Goal: Information Seeking & Learning: Understand process/instructions

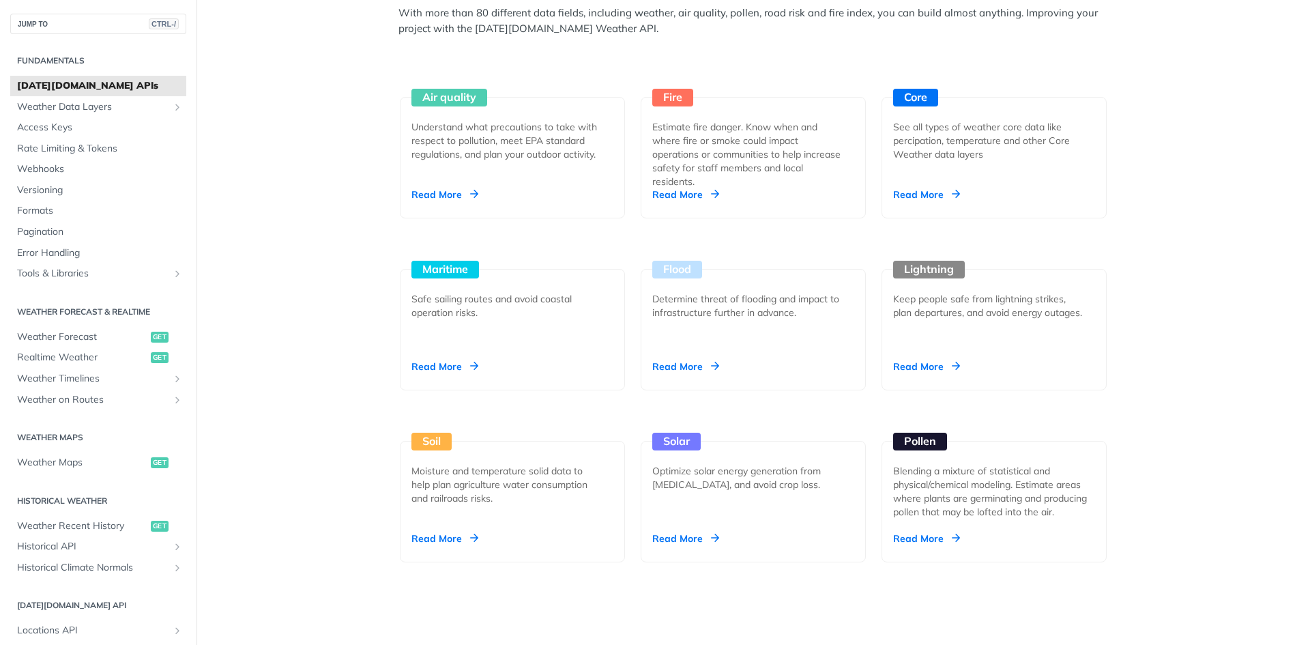
scroll to position [1160, 0]
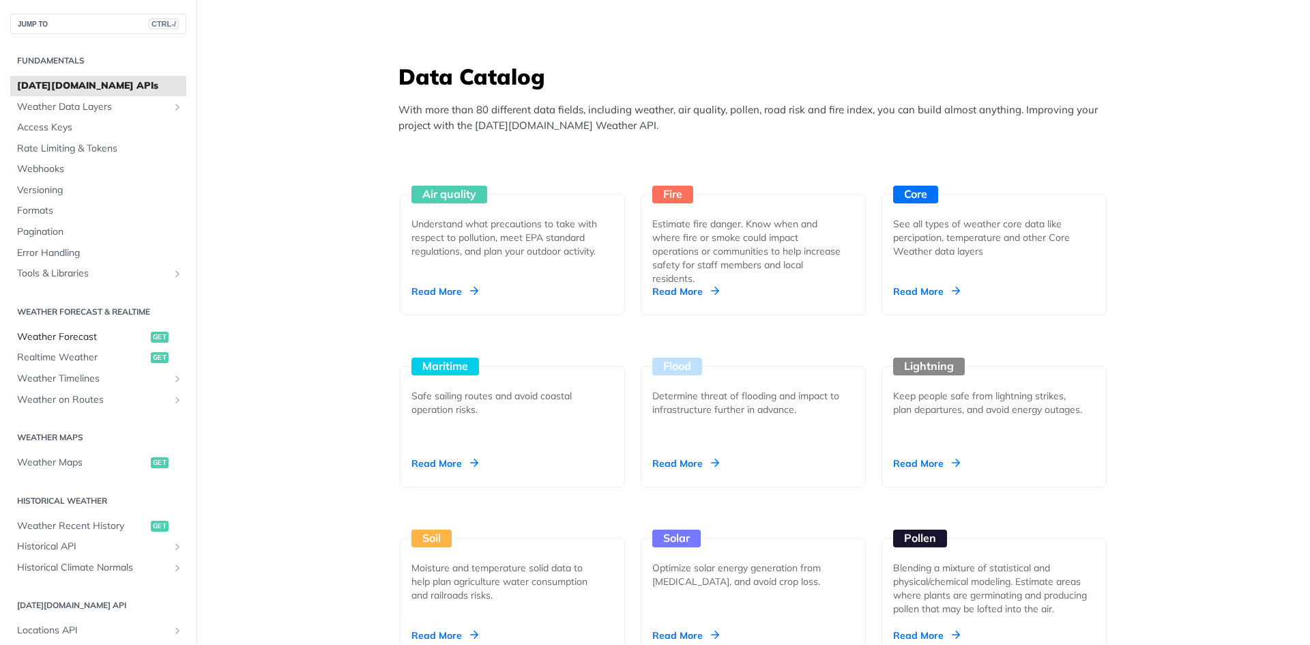
click at [104, 336] on span "Weather Forecast" at bounding box center [82, 337] width 130 height 14
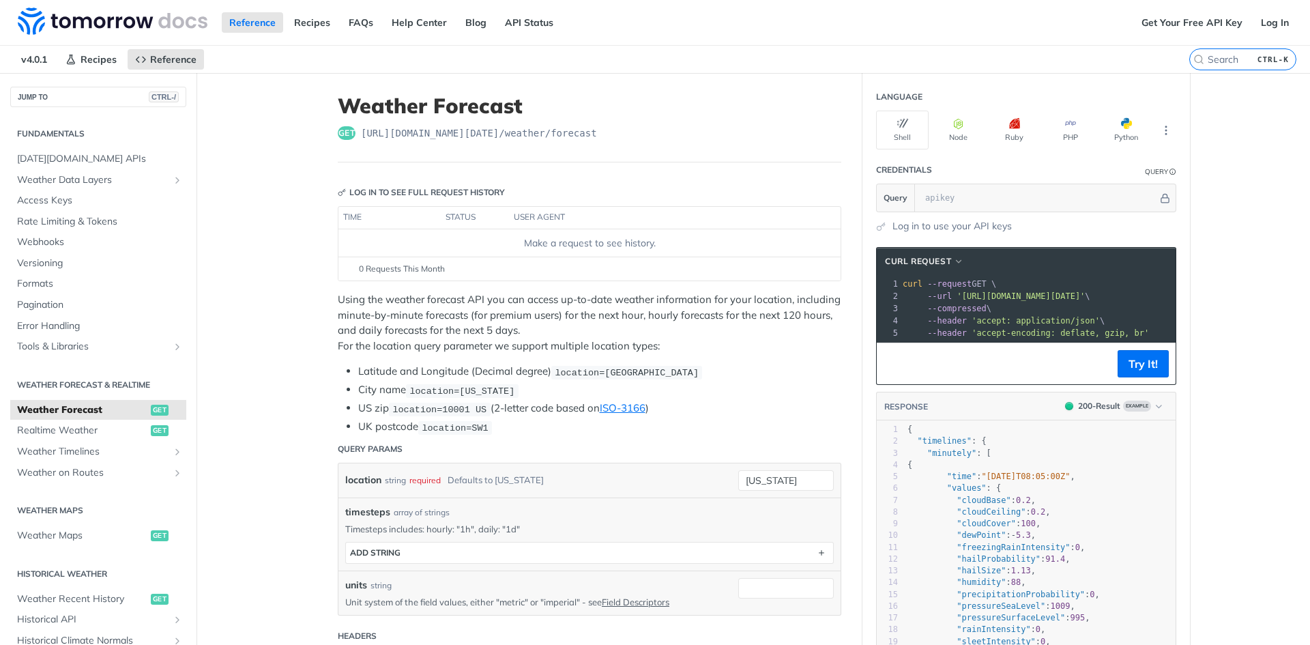
click at [652, 314] on p "Using the weather forecast API you can access up-to-date weather information fo…" at bounding box center [590, 322] width 504 height 61
click at [731, 313] on p "Using the weather forecast API you can access up-to-date weather information fo…" at bounding box center [590, 322] width 504 height 61
click at [345, 300] on p "Using the weather forecast API you can access up-to-date weather information fo…" at bounding box center [590, 322] width 504 height 61
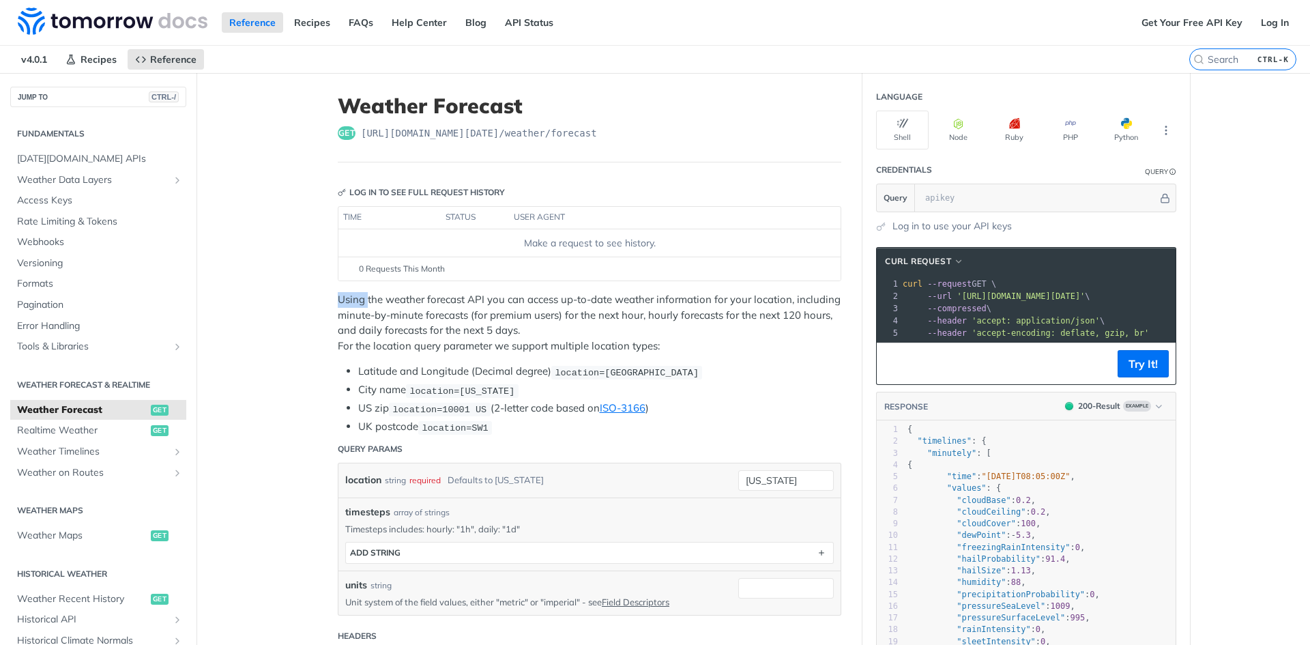
click at [345, 300] on p "Using the weather forecast API you can access up-to-date weather information fo…" at bounding box center [590, 322] width 504 height 61
click at [358, 330] on p "Using the weather forecast API you can access up-to-date weather information fo…" at bounding box center [590, 322] width 504 height 61
click at [379, 367] on li "Latitude and Longitude (Decimal degree) location=[GEOGRAPHIC_DATA]" at bounding box center [599, 372] width 483 height 16
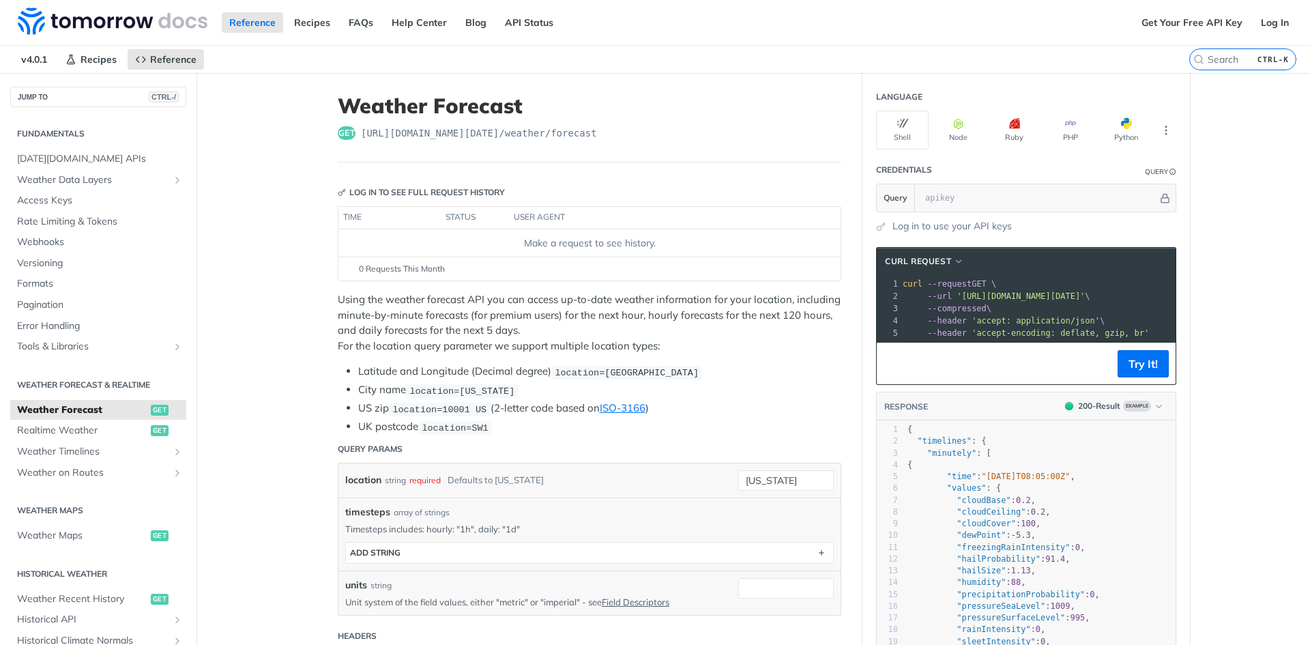
click at [508, 358] on div "Using the weather forecast API you can access up-to-date weather information fo…" at bounding box center [590, 363] width 504 height 143
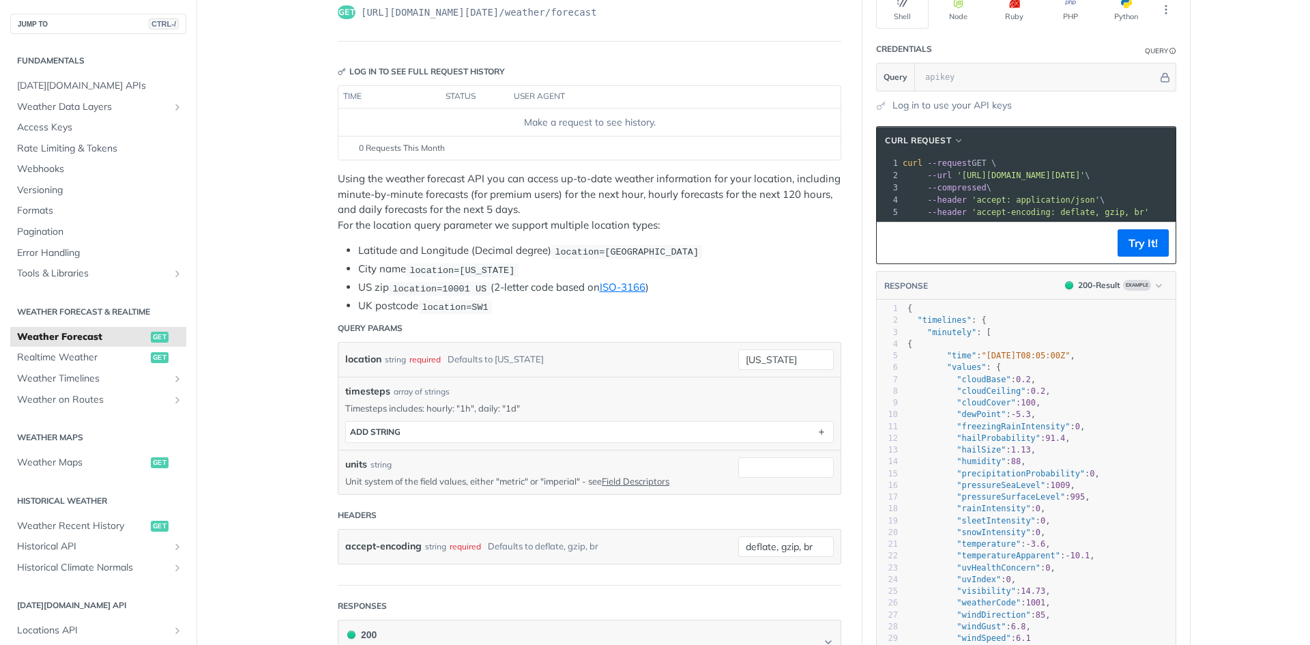
scroll to position [136, 0]
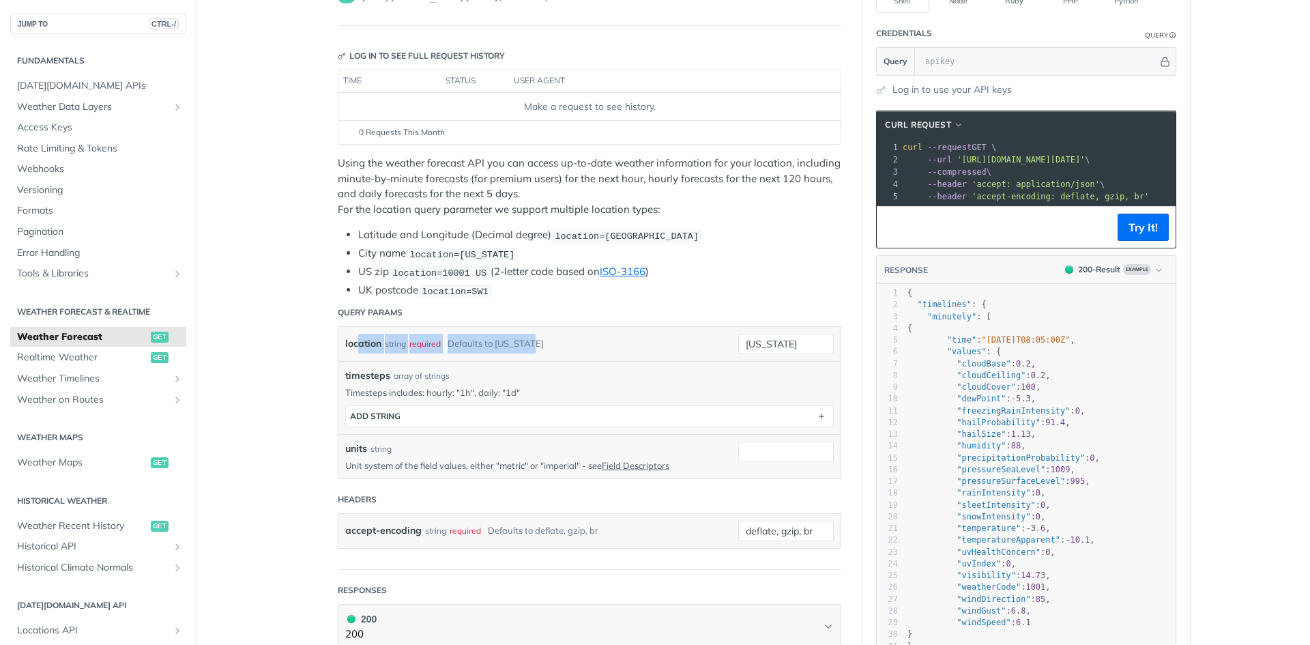
drag, startPoint x: 548, startPoint y: 338, endPoint x: 319, endPoint y: 336, distance: 229.3
click at [517, 336] on div "Defaults to [US_STATE]" at bounding box center [496, 344] width 96 height 20
drag, startPoint x: 507, startPoint y: 345, endPoint x: 286, endPoint y: 337, distance: 221.3
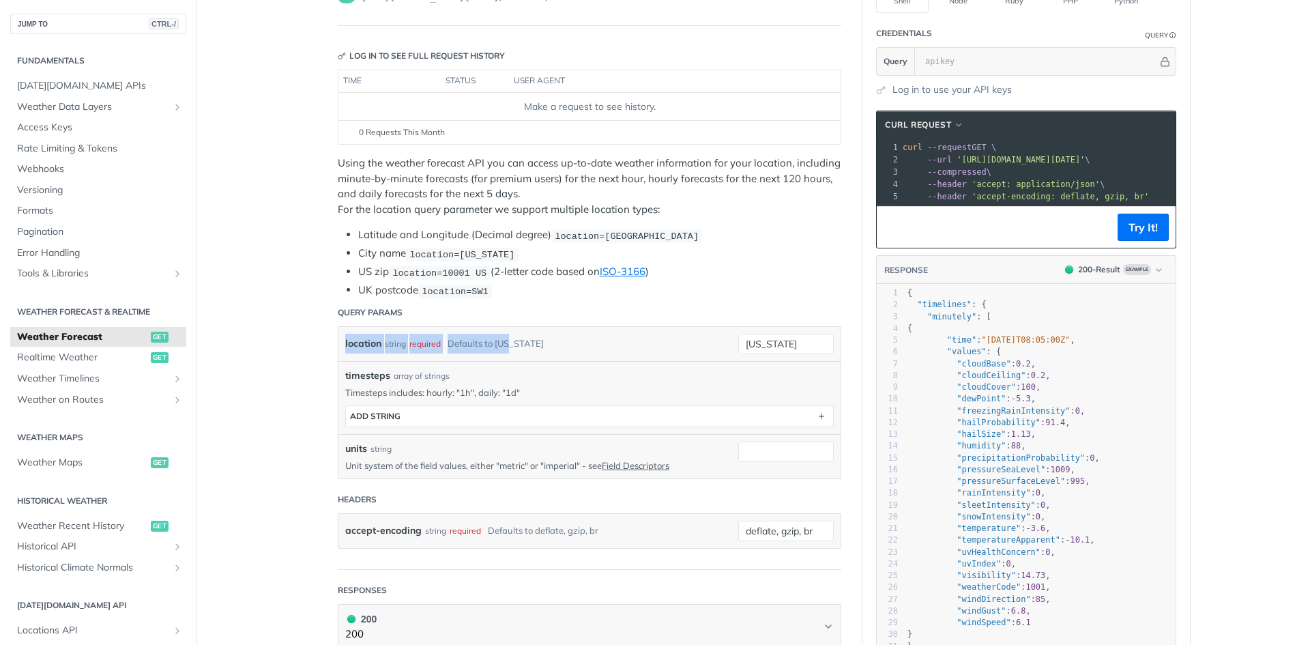
click at [502, 341] on div "Defaults to [US_STATE]" at bounding box center [496, 344] width 96 height 20
drag, startPoint x: 564, startPoint y: 341, endPoint x: 274, endPoint y: 340, distance: 290.0
click at [472, 343] on div "Defaults to [US_STATE]" at bounding box center [496, 344] width 96 height 20
click at [512, 299] on header "Query Params" at bounding box center [590, 312] width 504 height 27
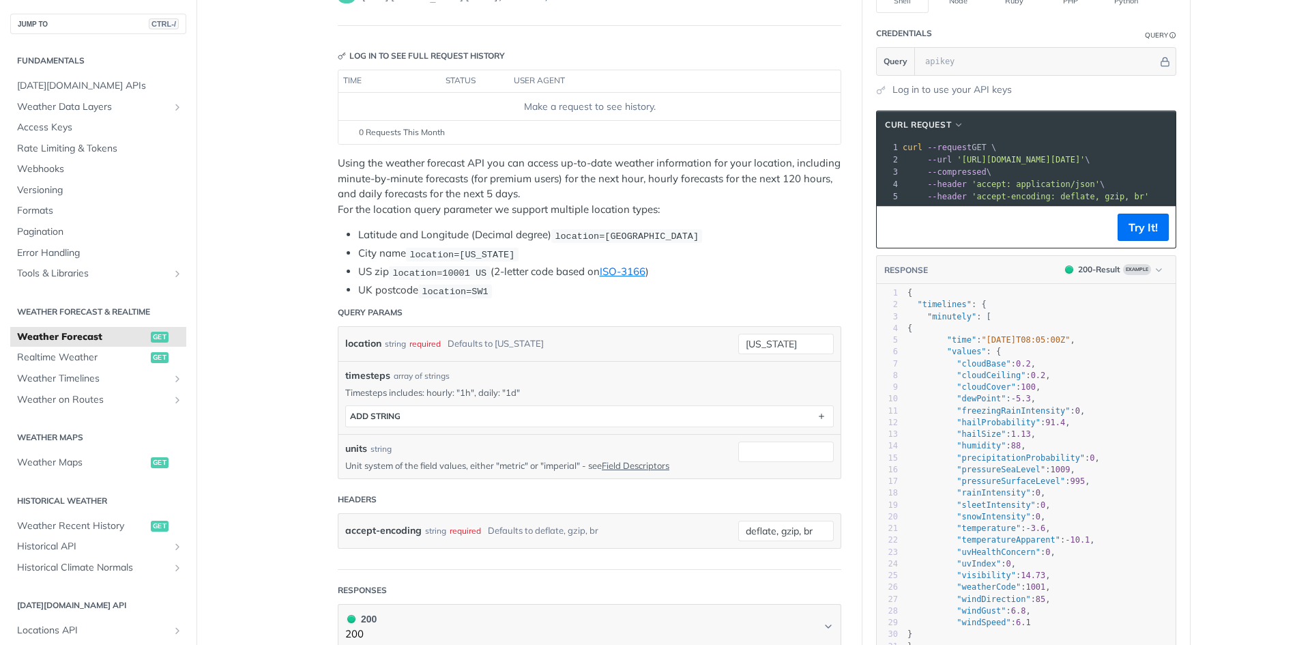
click at [512, 299] on header "Query Params" at bounding box center [590, 312] width 504 height 27
click at [463, 295] on code "location=SW1" at bounding box center [455, 292] width 74 height 14
click at [414, 292] on li "UK postcode location=SW1" at bounding box center [599, 291] width 483 height 16
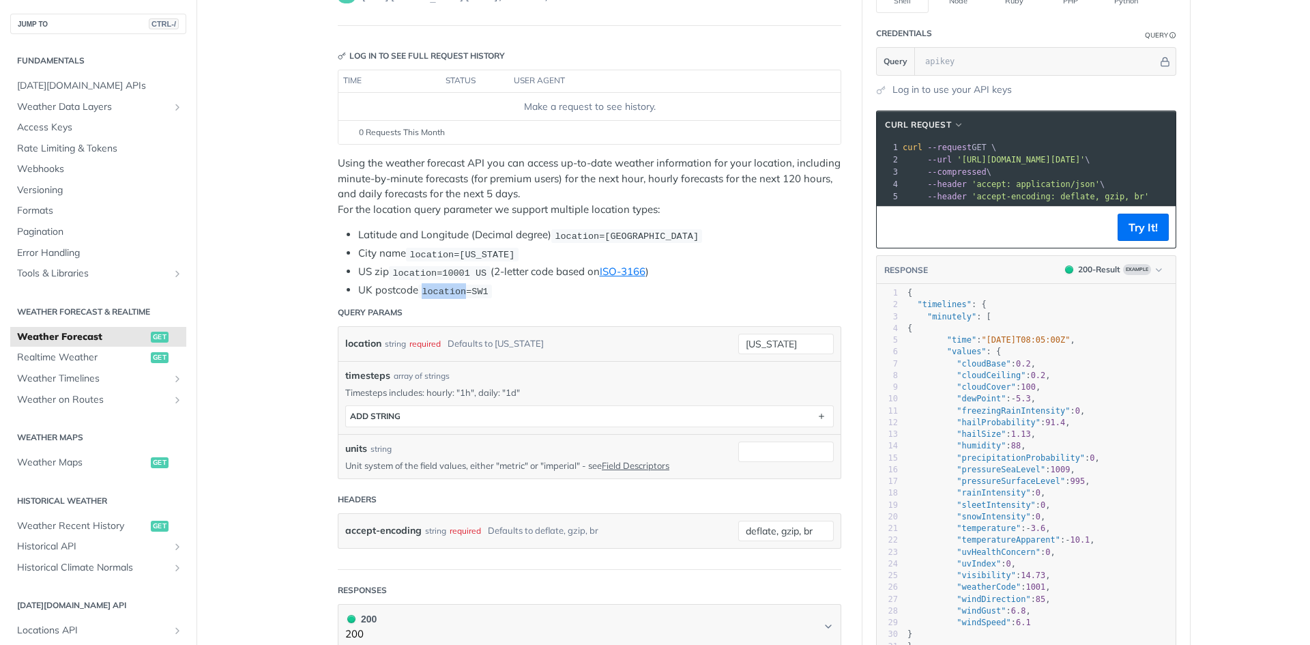
click at [359, 292] on li "UK postcode location=SW1" at bounding box center [599, 291] width 483 height 16
click at [454, 292] on span "location=SW1" at bounding box center [455, 291] width 66 height 10
click at [383, 291] on li "UK postcode location=SW1" at bounding box center [599, 291] width 483 height 16
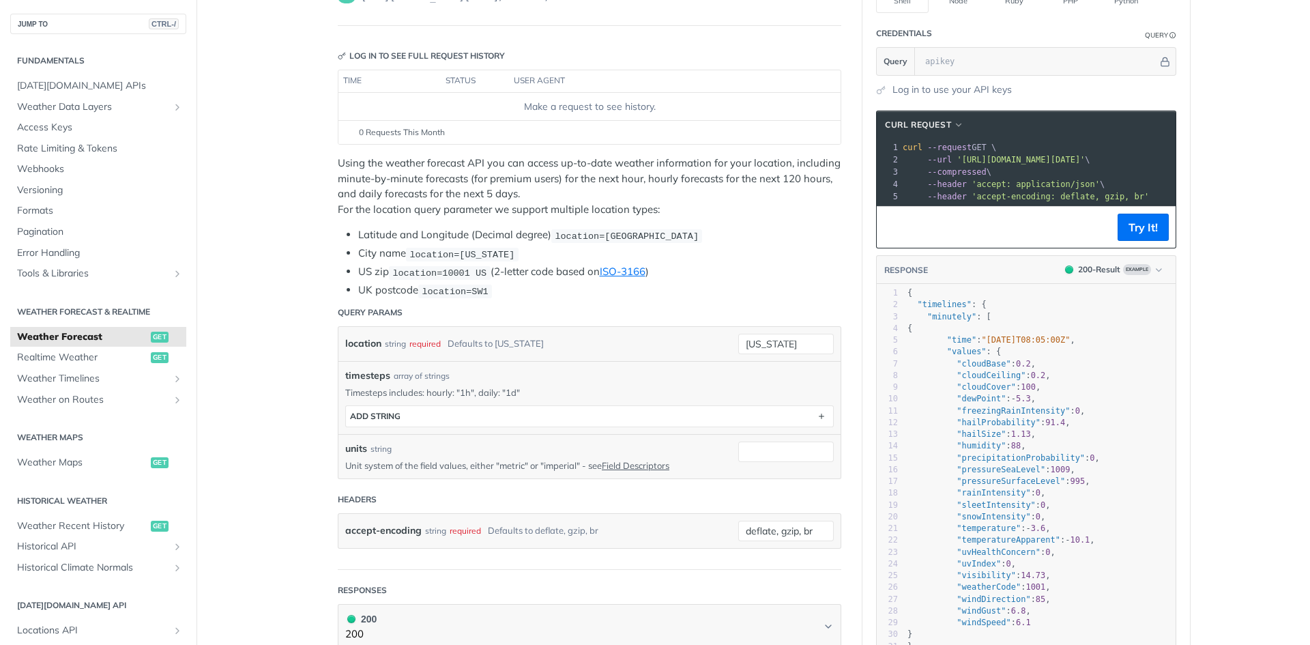
click at [405, 273] on span "location=10001 US" at bounding box center [439, 273] width 94 height 10
click at [358, 274] on li "US zip location=10001 [GEOGRAPHIC_DATA] (2-letter code based on ISO-3166 )" at bounding box center [599, 272] width 483 height 16
click at [407, 275] on span "location=10001 US" at bounding box center [439, 273] width 94 height 10
drag, startPoint x: 407, startPoint y: 275, endPoint x: 453, endPoint y: 275, distance: 46.4
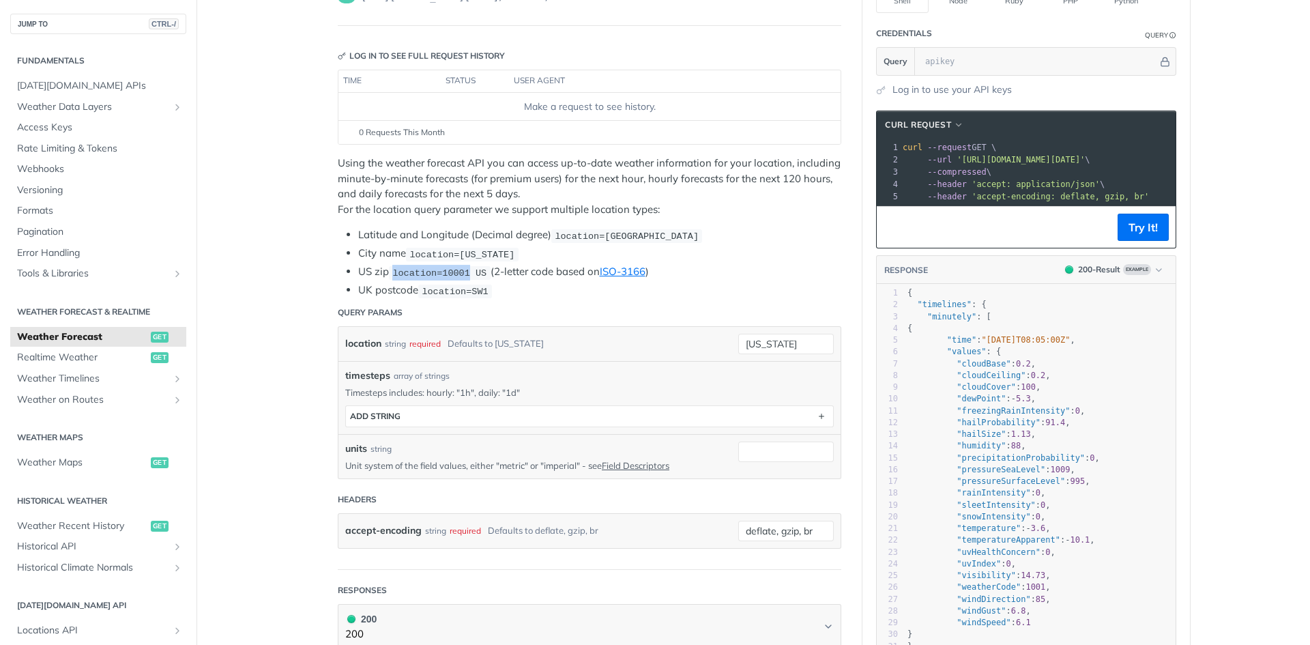
click at [453, 275] on span "location=10001 US" at bounding box center [439, 273] width 94 height 10
click at [398, 283] on li "UK postcode location=SW1" at bounding box center [599, 291] width 483 height 16
click at [360, 250] on li "City name location=[US_STATE]" at bounding box center [599, 254] width 483 height 16
drag, startPoint x: 360, startPoint y: 250, endPoint x: 429, endPoint y: 255, distance: 69.1
click at [432, 250] on li "City name location=[US_STATE]" at bounding box center [599, 254] width 483 height 16
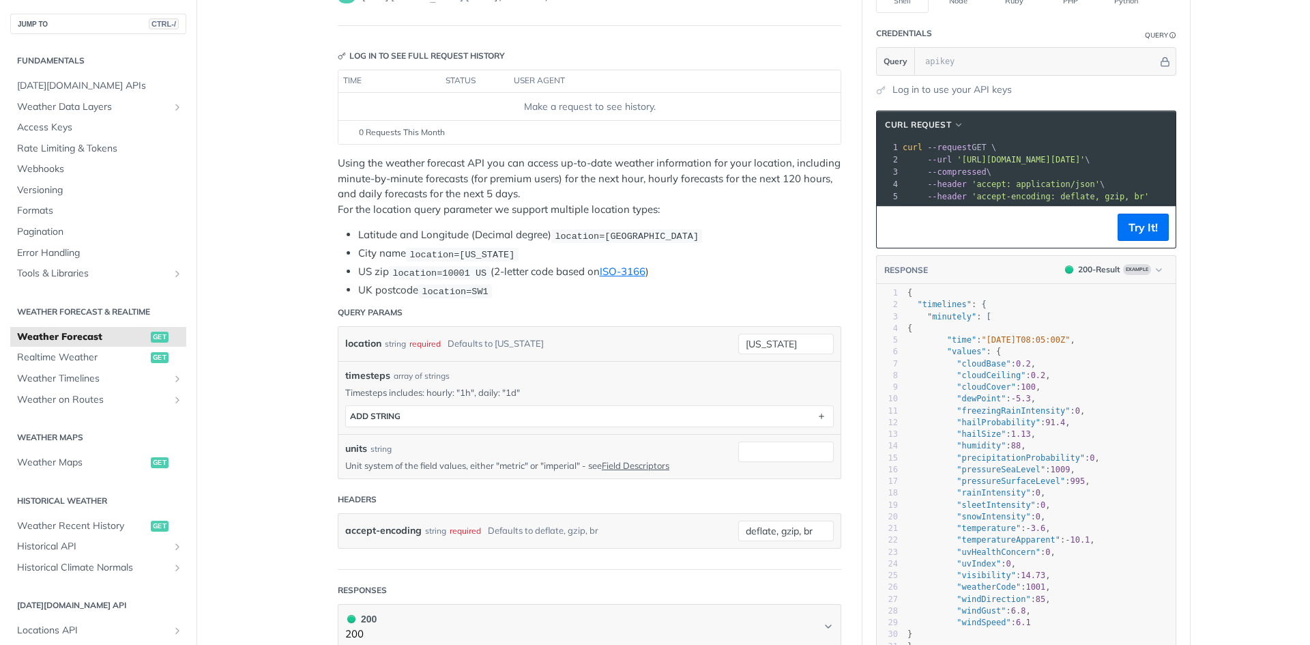
click at [419, 261] on ul "Latitude and Longitude (Decimal degree) location=[GEOGRAPHIC_DATA] City name lo…" at bounding box center [590, 262] width 504 height 71
click at [379, 230] on li "Latitude and Longitude (Decimal degree) location=[GEOGRAPHIC_DATA]" at bounding box center [599, 235] width 483 height 16
drag, startPoint x: 379, startPoint y: 230, endPoint x: 402, endPoint y: 230, distance: 23.2
click at [401, 230] on li "Latitude and Longitude (Decimal degree) location=[GEOGRAPHIC_DATA]" at bounding box center [599, 235] width 483 height 16
click at [471, 231] on li "Latitude and Longitude (Decimal degree) location=[GEOGRAPHIC_DATA]" at bounding box center [599, 235] width 483 height 16
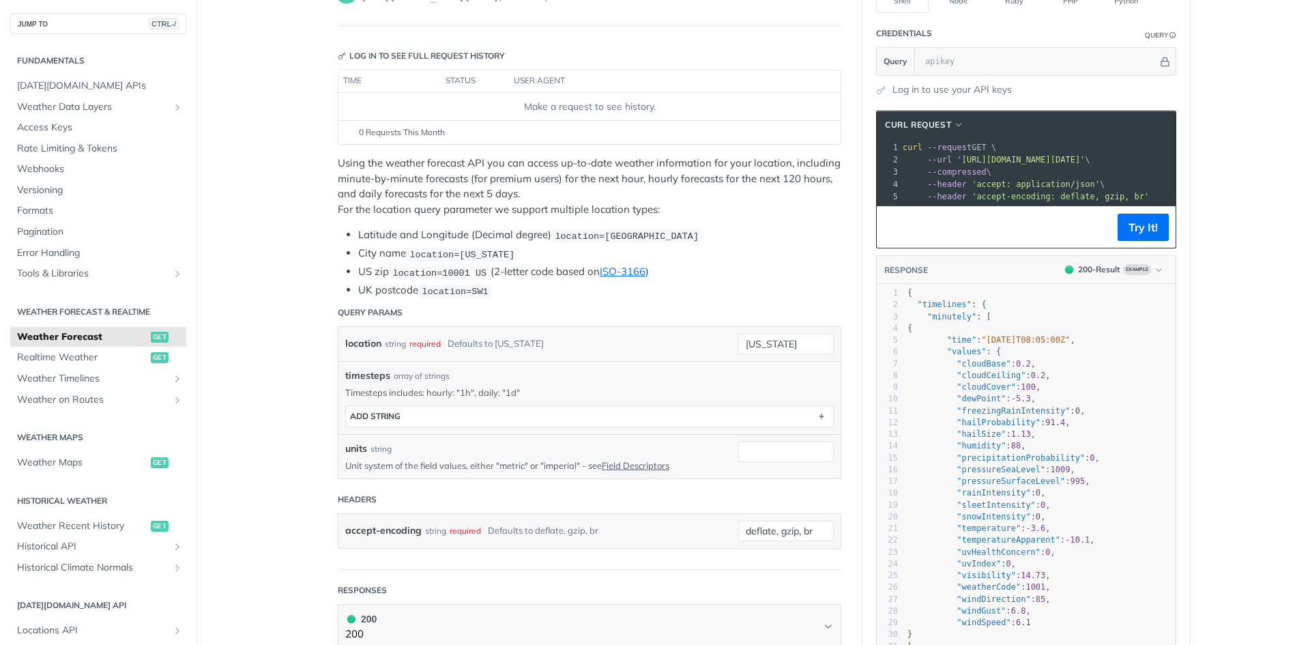
click at [484, 231] on li "Latitude and Longitude (Decimal degree) location=[GEOGRAPHIC_DATA]" at bounding box center [599, 235] width 483 height 16
drag, startPoint x: 552, startPoint y: 232, endPoint x: 583, endPoint y: 233, distance: 31.4
click at [574, 232] on li "Latitude and Longitude (Decimal degree) location=[GEOGRAPHIC_DATA]" at bounding box center [599, 235] width 483 height 16
drag, startPoint x: 583, startPoint y: 233, endPoint x: 622, endPoint y: 233, distance: 38.9
click at [600, 233] on span "location=[GEOGRAPHIC_DATA]" at bounding box center [627, 236] width 144 height 10
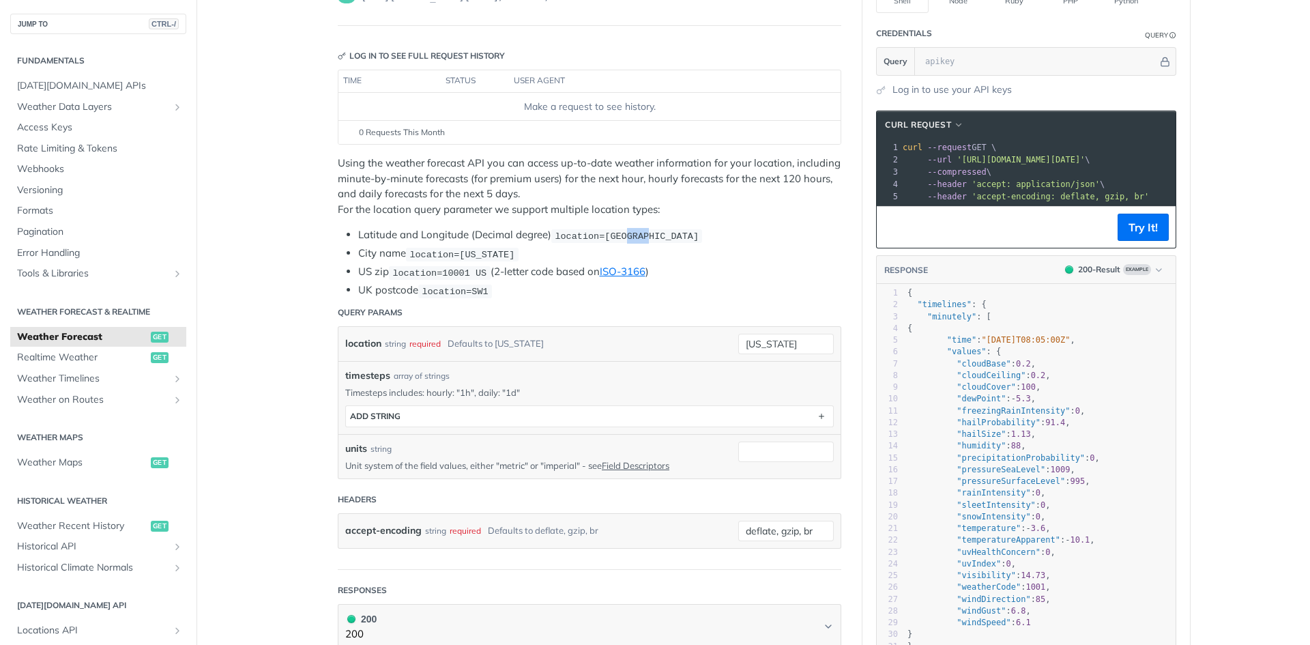
drag, startPoint x: 622, startPoint y: 233, endPoint x: 665, endPoint y: 233, distance: 43.0
click at [657, 233] on span "location=[GEOGRAPHIC_DATA]" at bounding box center [627, 236] width 144 height 10
drag, startPoint x: 665, startPoint y: 233, endPoint x: 676, endPoint y: 233, distance: 10.2
click at [674, 233] on span "location=[GEOGRAPHIC_DATA]" at bounding box center [627, 236] width 144 height 10
drag, startPoint x: 680, startPoint y: 233, endPoint x: 689, endPoint y: 233, distance: 8.2
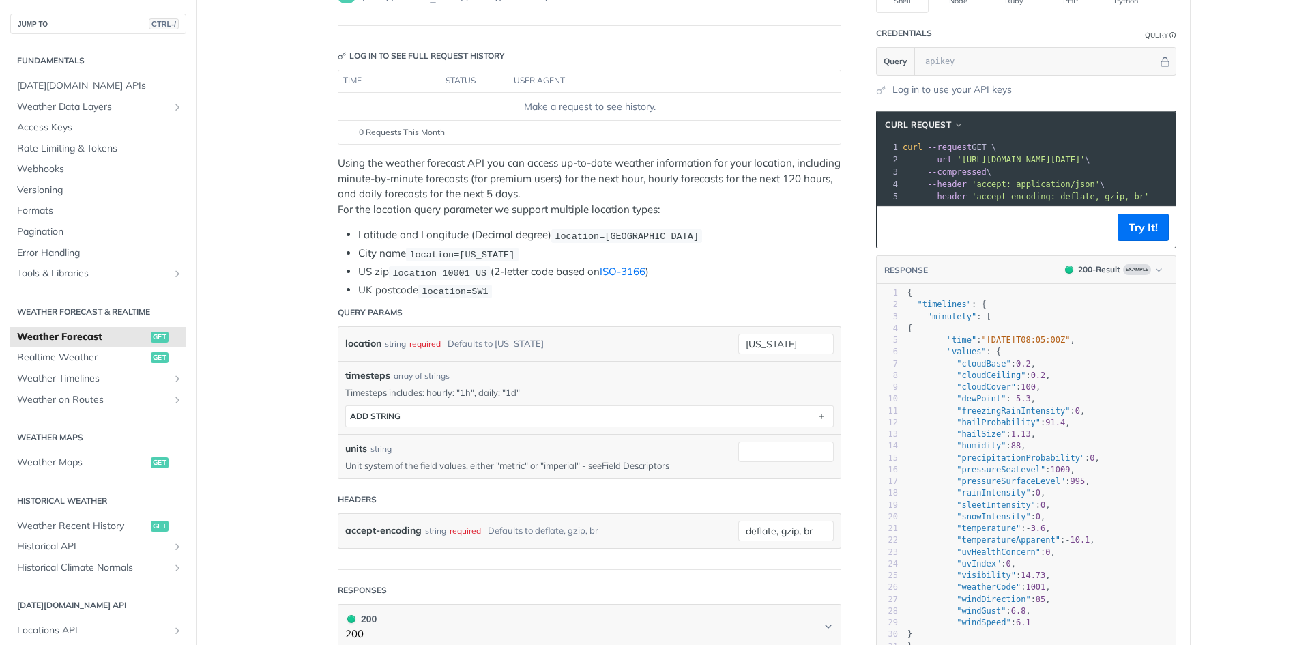
click at [683, 233] on span "location=[GEOGRAPHIC_DATA]" at bounding box center [627, 236] width 144 height 10
click at [697, 233] on li "Latitude and Longitude (Decimal degree) location=[GEOGRAPHIC_DATA]" at bounding box center [599, 235] width 483 height 16
drag, startPoint x: 709, startPoint y: 235, endPoint x: 351, endPoint y: 235, distance: 357.6
click at [351, 235] on ul "Latitude and Longitude (Decimal degree) location=[GEOGRAPHIC_DATA] City name lo…" at bounding box center [590, 262] width 504 height 71
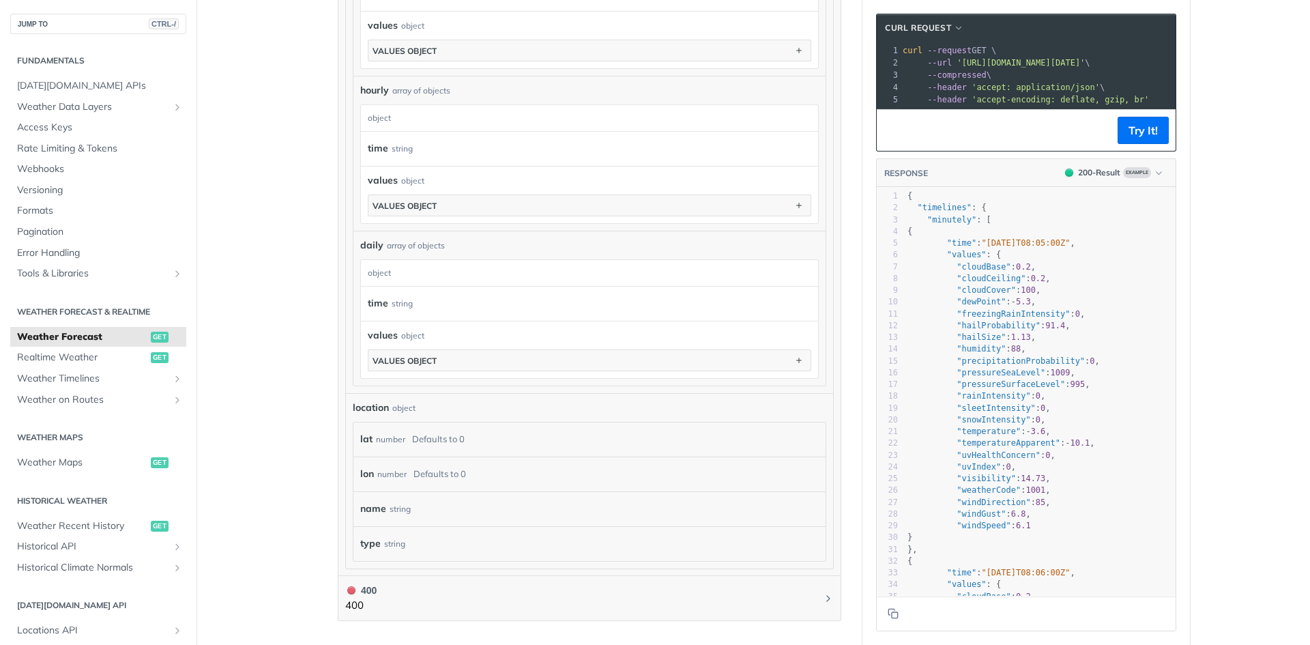
scroll to position [1092, 0]
